Goal: Information Seeking & Learning: Learn about a topic

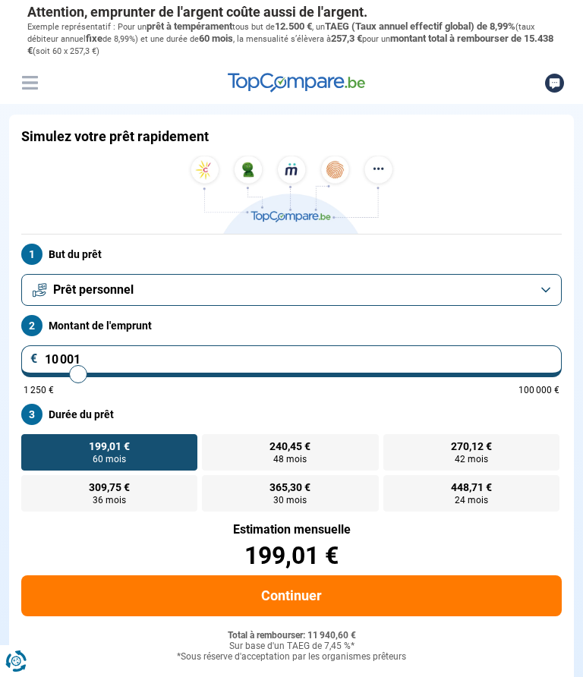
type input "11 750"
type input "11750"
type input "12 000"
type input "12000"
type input "12 500"
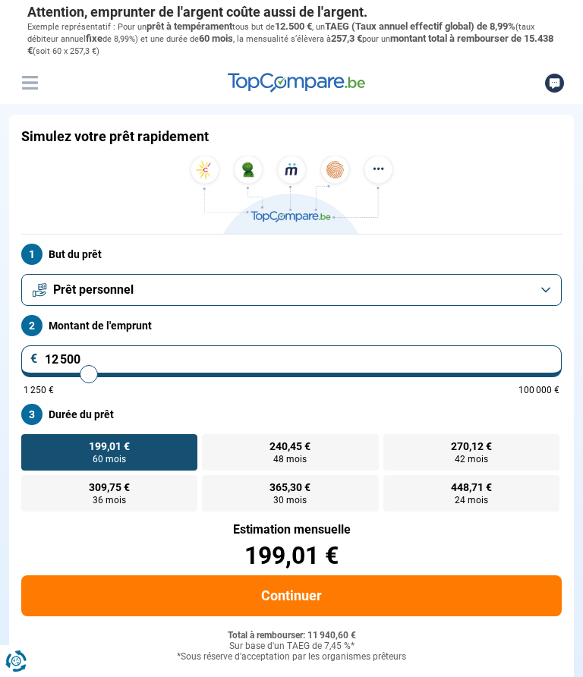
type input "12500"
type input "12 750"
type input "12750"
type input "13 000"
type input "13000"
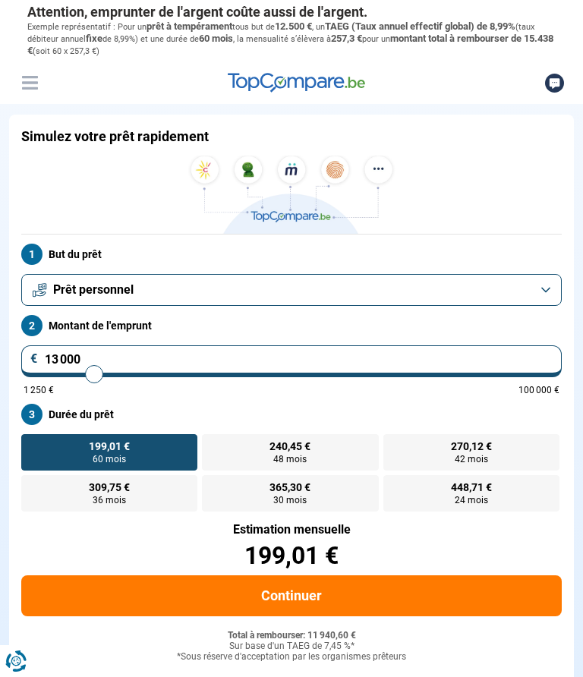
type input "13 250"
type input "13250"
type input "13 500"
type input "13500"
type input "13 750"
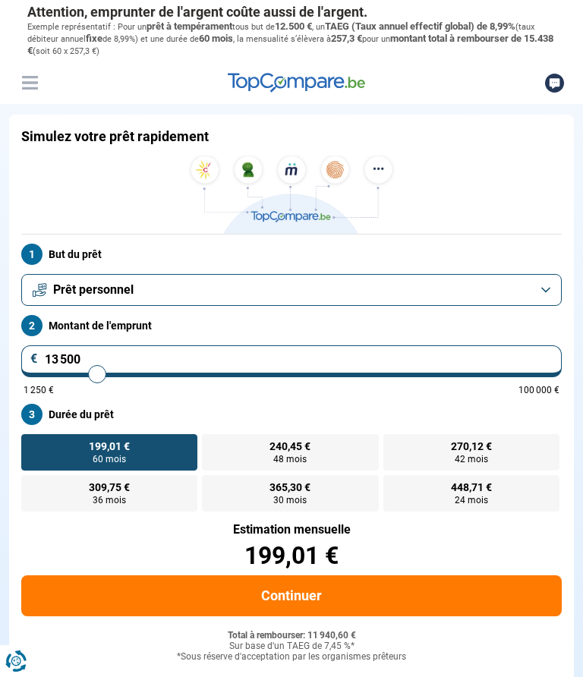
type input "13750"
type input "14 000"
type input "14000"
type input "14 250"
type input "14250"
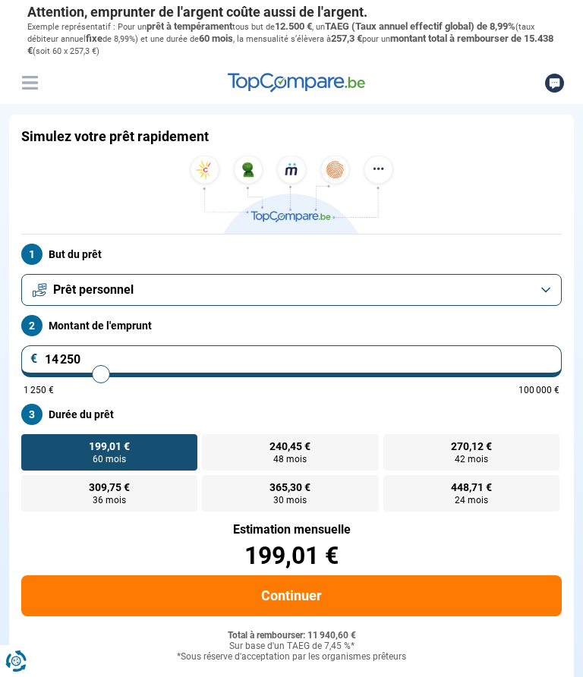
type input "14 500"
type input "14500"
type input "14 750"
type input "14750"
type input "15 250"
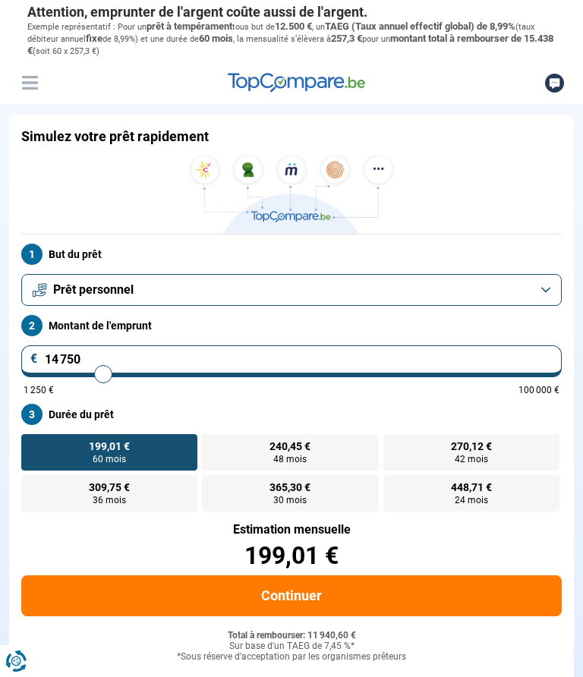
type input "15250"
type input "15 500"
type input "15500"
type input "15 750"
type input "15750"
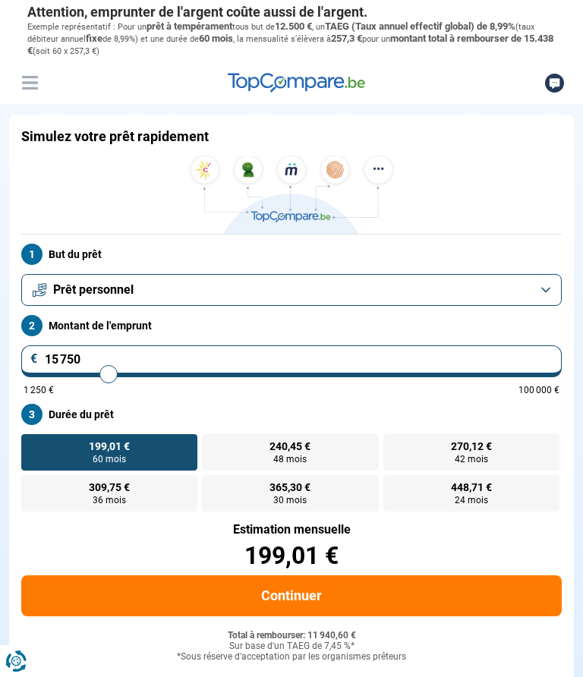
type input "16 000"
type input "16000"
radio input "false"
